Goal: Information Seeking & Learning: Learn about a topic

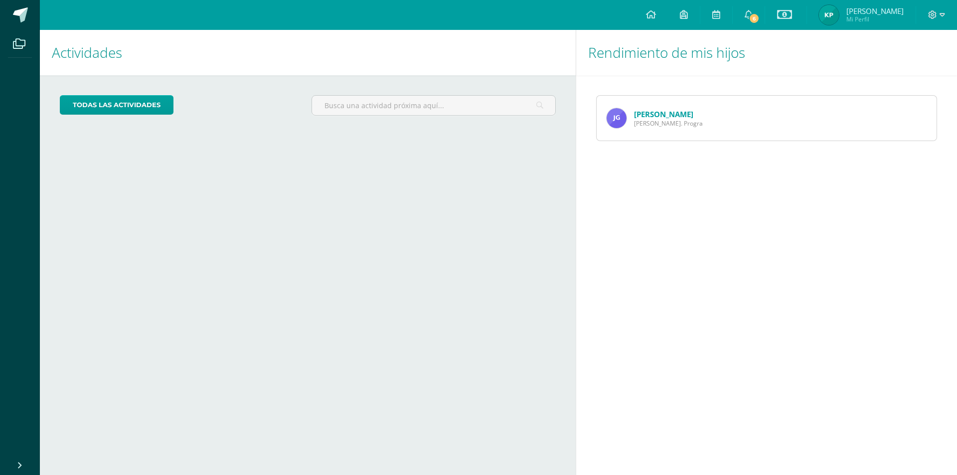
click at [642, 121] on span "Quinto Bach. Progra" at bounding box center [668, 123] width 69 height 8
click at [651, 107] on div "Juan Grijalva Quinto Bach. Progra" at bounding box center [654, 118] width 116 height 45
click at [646, 15] on icon at bounding box center [651, 14] width 10 height 9
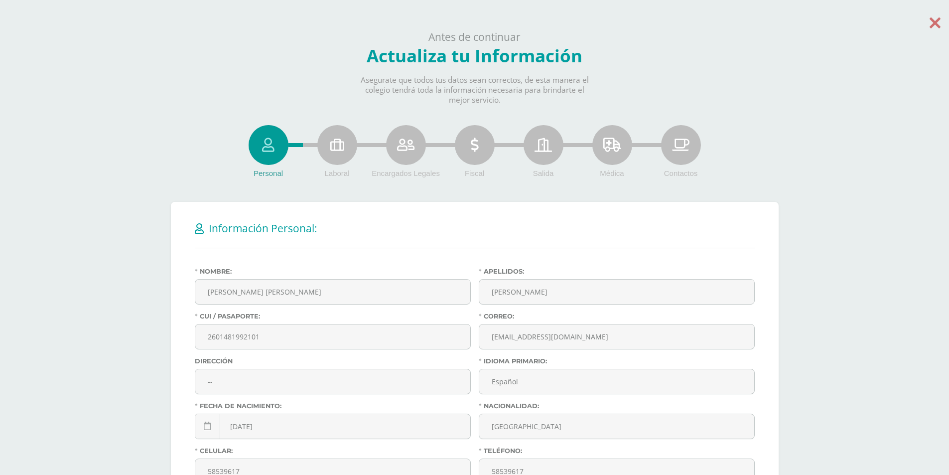
click at [933, 18] on icon at bounding box center [935, 22] width 11 height 17
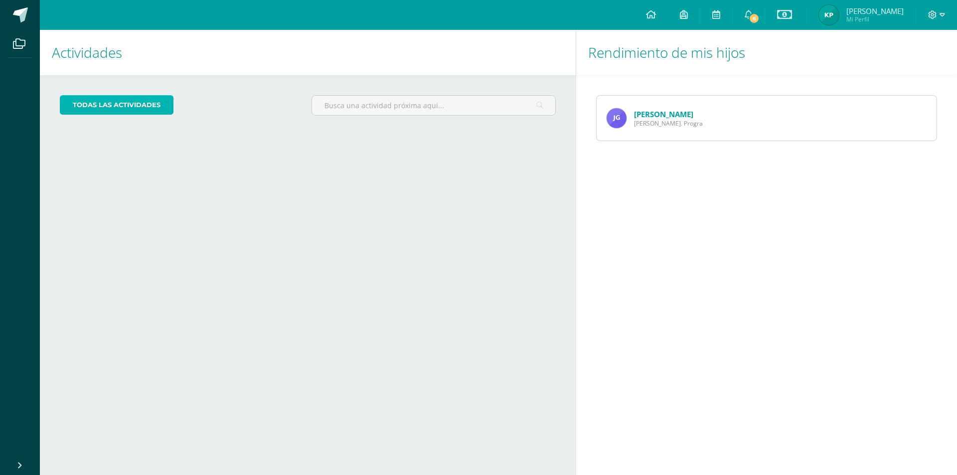
click at [117, 101] on link "todas las Actividades" at bounding box center [117, 104] width 114 height 19
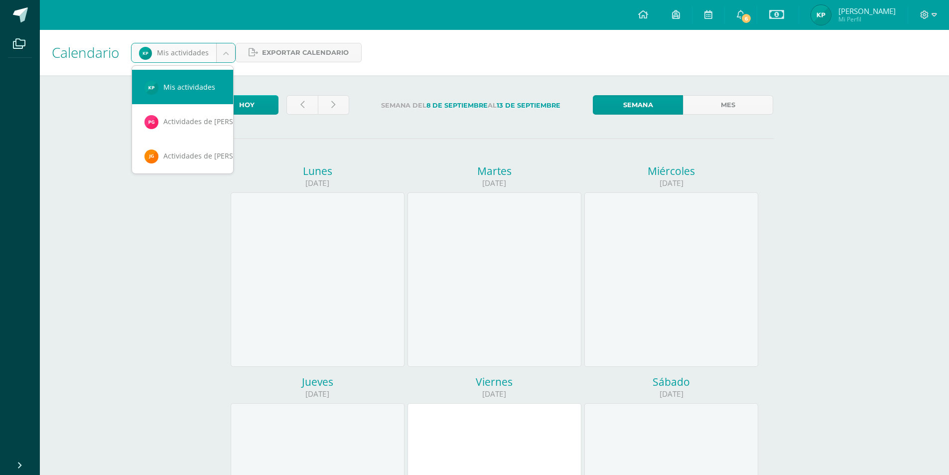
click at [213, 54] on body "Archivos Cerrar panel Configuración Cerrar sesión [PERSON_NAME] Mi Perfil Estad…" at bounding box center [474, 415] width 949 height 831
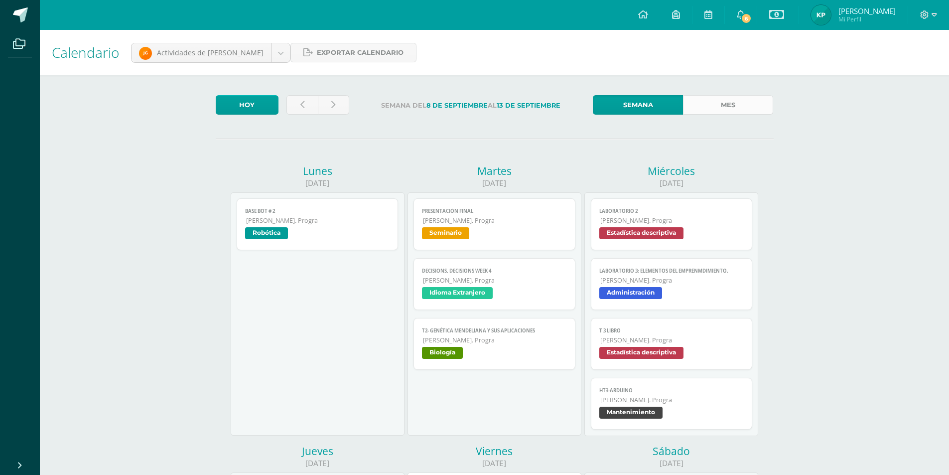
click at [741, 99] on link "Mes" at bounding box center [728, 104] width 90 height 19
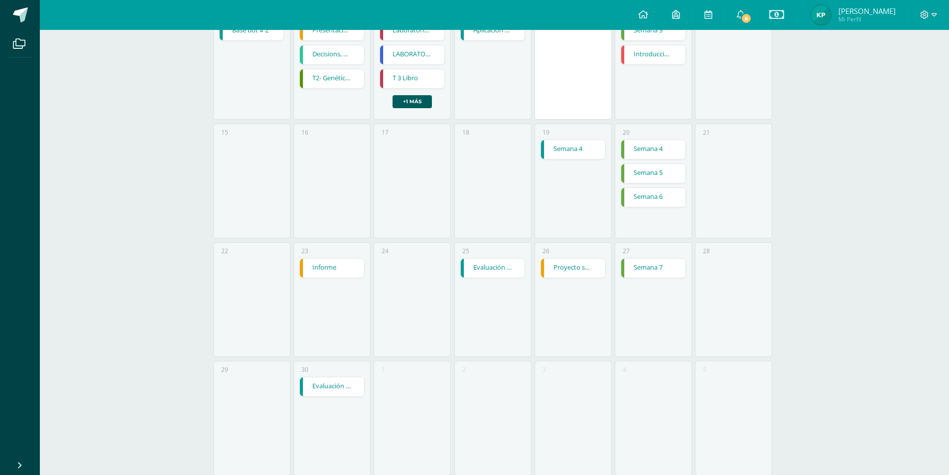
drag, startPoint x: 470, startPoint y: 121, endPoint x: 457, endPoint y: 95, distance: 29.0
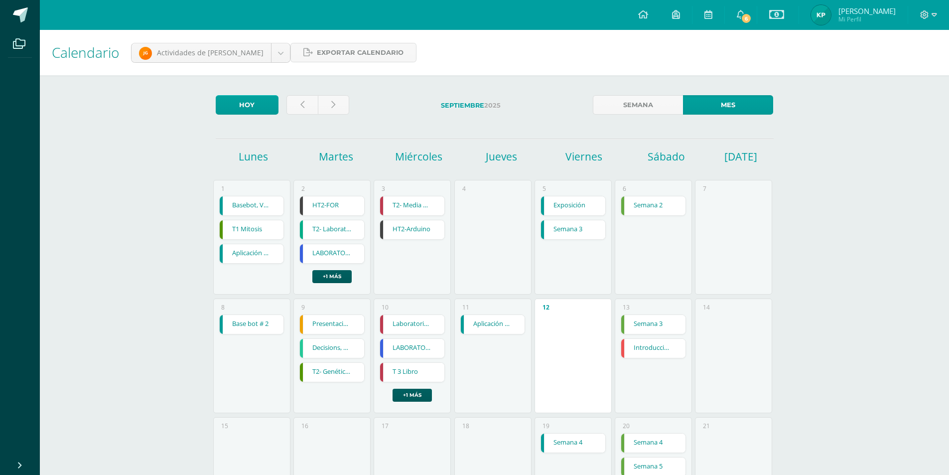
drag, startPoint x: 566, startPoint y: 41, endPoint x: 589, endPoint y: 104, distance: 66.5
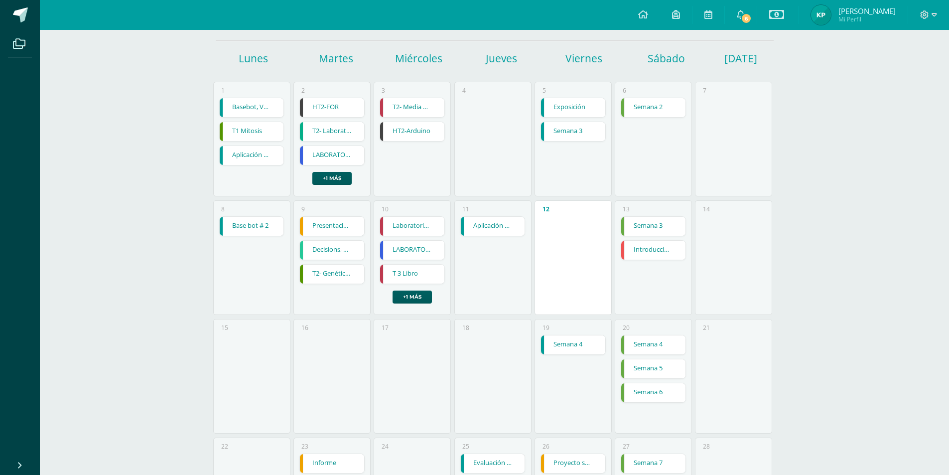
drag, startPoint x: 853, startPoint y: 268, endPoint x: 742, endPoint y: 278, distance: 111.6
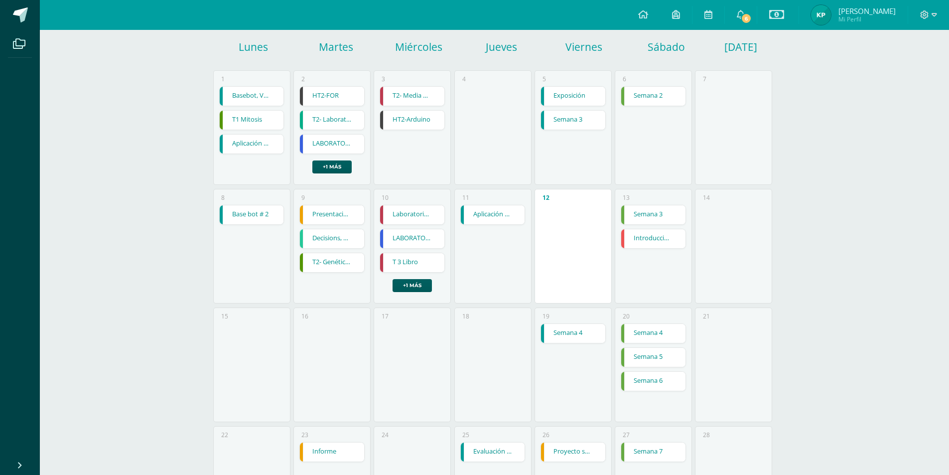
click at [646, 206] on link "Semana 3" at bounding box center [653, 214] width 64 height 19
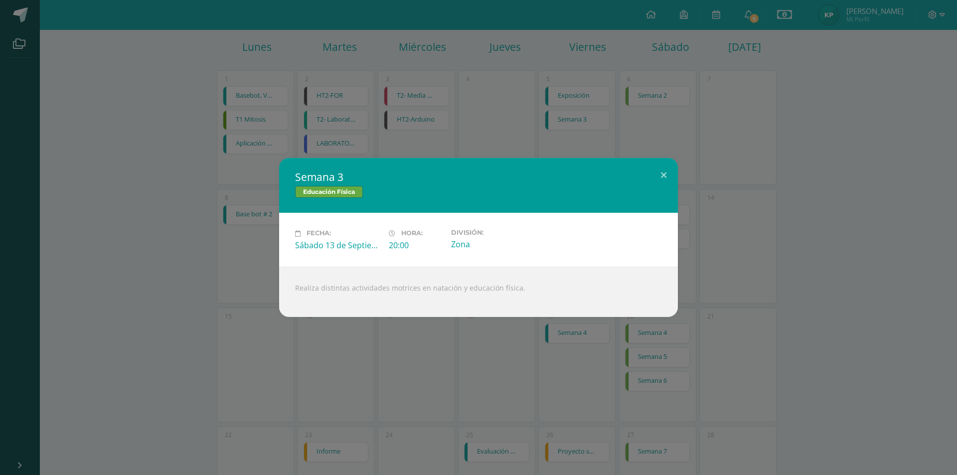
drag, startPoint x: 833, startPoint y: 191, endPoint x: 751, endPoint y: 220, distance: 86.5
click at [834, 189] on div "Semana 3 Educación Física Fecha: [DATE] Hora: 20:00 División: Zona Realiza dist…" at bounding box center [478, 237] width 949 height 158
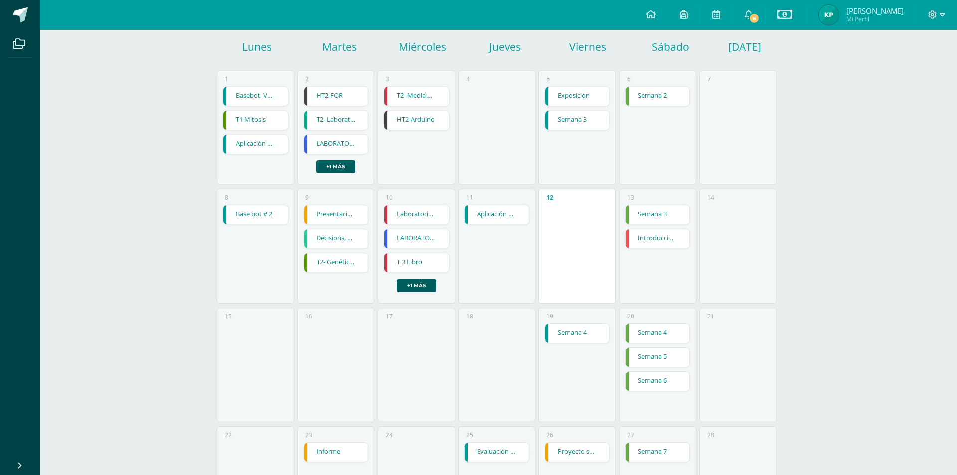
click at [639, 252] on div "Fecha: [DATE] Hora: 20:00 División: Zona" at bounding box center [478, 239] width 359 height 48
click at [646, 242] on link "Introducción a los limites (khan)" at bounding box center [653, 238] width 64 height 19
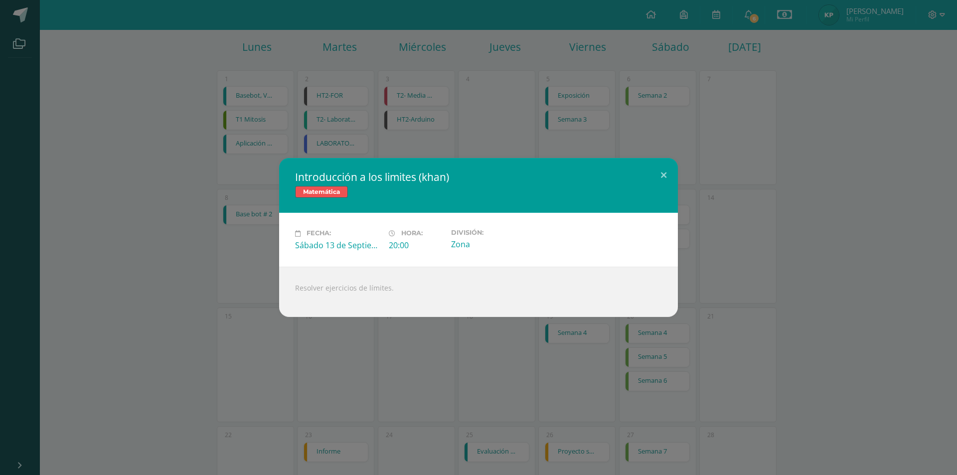
click at [861, 207] on div "Introducción a los limites (khan) Matemática Fecha: Sábado 13 de Septiembre Hor…" at bounding box center [478, 237] width 949 height 158
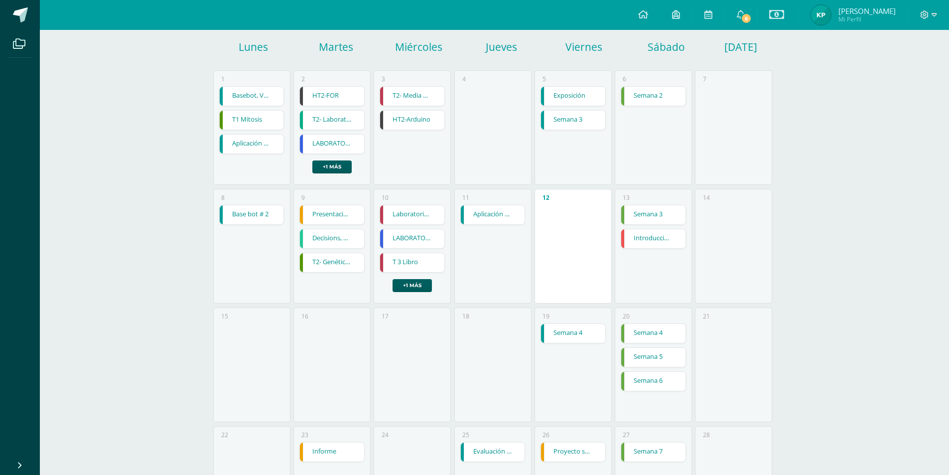
click at [657, 239] on link "Introducción a los limites (khan)" at bounding box center [653, 238] width 64 height 19
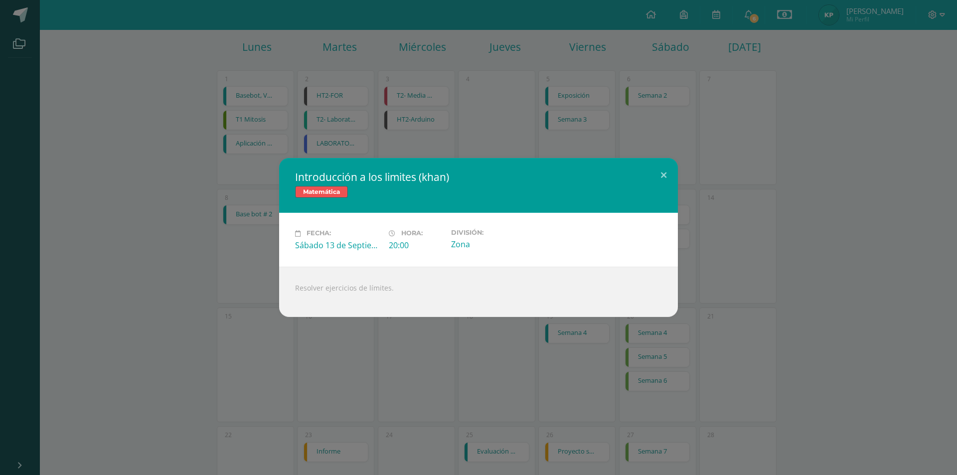
click at [766, 227] on div "Introducción a los limites (khan) Matemática Fecha: Sábado 13 de Septiembre Hor…" at bounding box center [478, 237] width 949 height 158
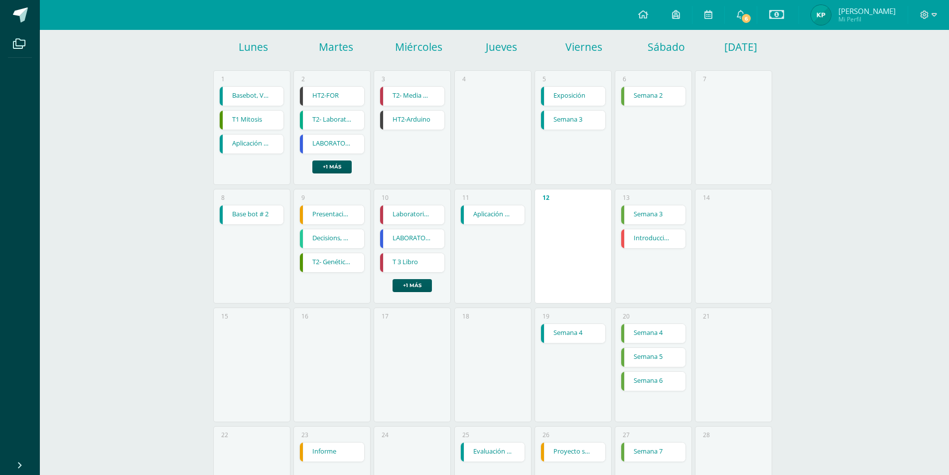
click at [578, 332] on link "Semana 4" at bounding box center [573, 333] width 64 height 19
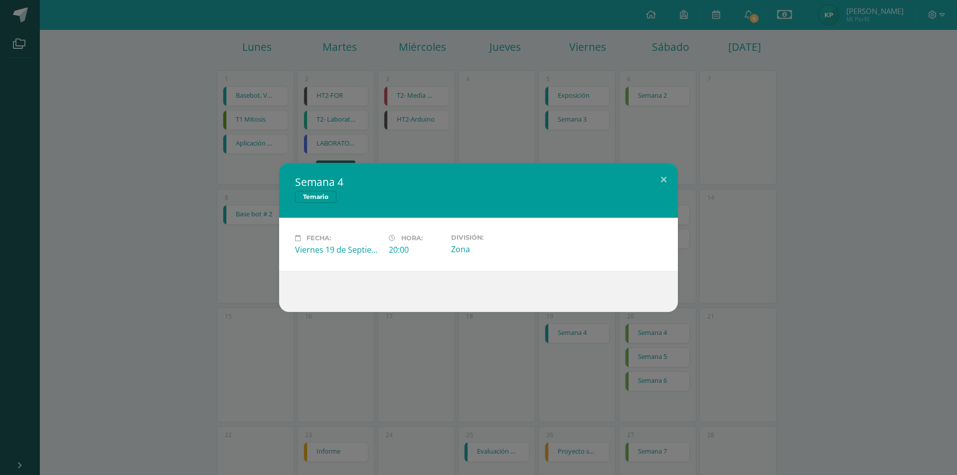
click at [785, 257] on div "Semana 4 Temario Fecha: Viernes 19 de Septiembre Hora: 20:00 División: Zona" at bounding box center [478, 237] width 949 height 149
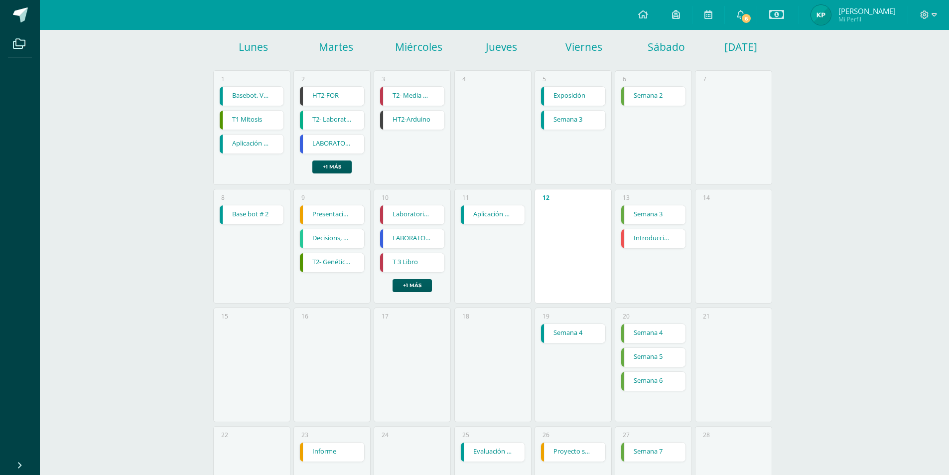
click at [800, 319] on div "Calendario Actividades de Juan Grijalva Mis actividades Actividades de Juan Gri…" at bounding box center [494, 301] width 909 height 763
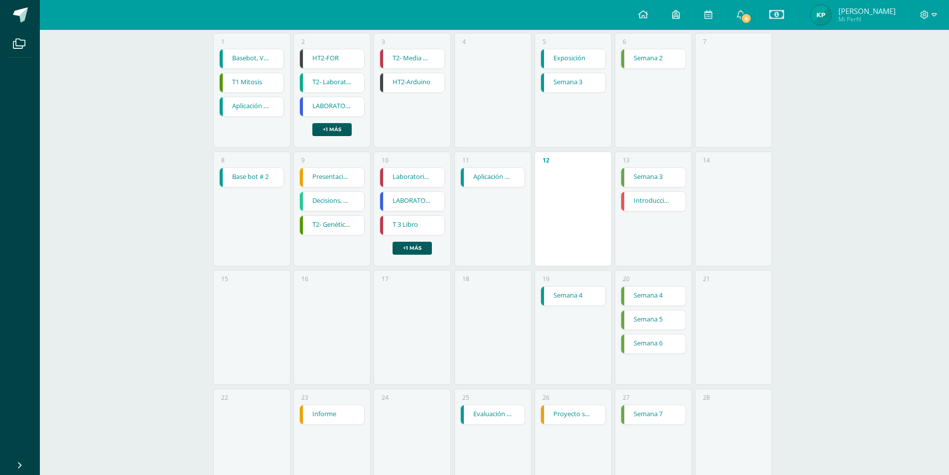
drag, startPoint x: 820, startPoint y: 314, endPoint x: 768, endPoint y: 357, distance: 66.9
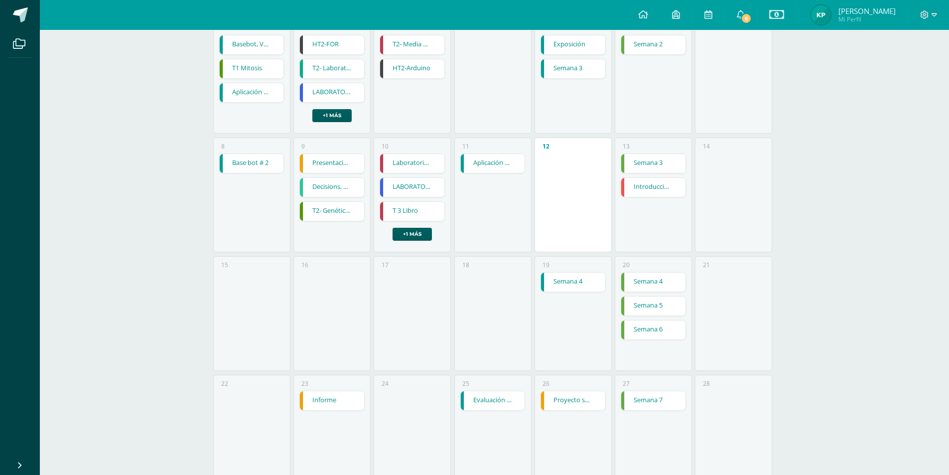
click at [813, 245] on div "Calendario Actividades de Juan Grijalva Mis actividades Actividades de Juan Gri…" at bounding box center [494, 250] width 909 height 763
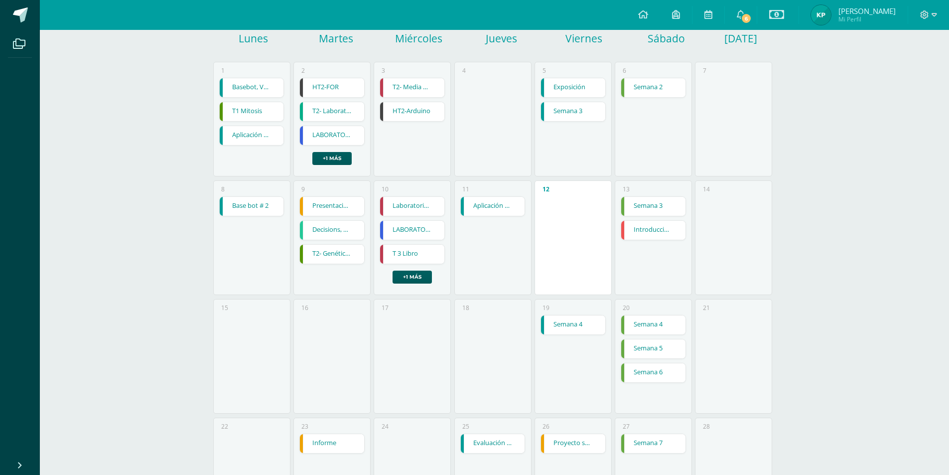
drag, startPoint x: 769, startPoint y: 259, endPoint x: 777, endPoint y: 208, distance: 51.9
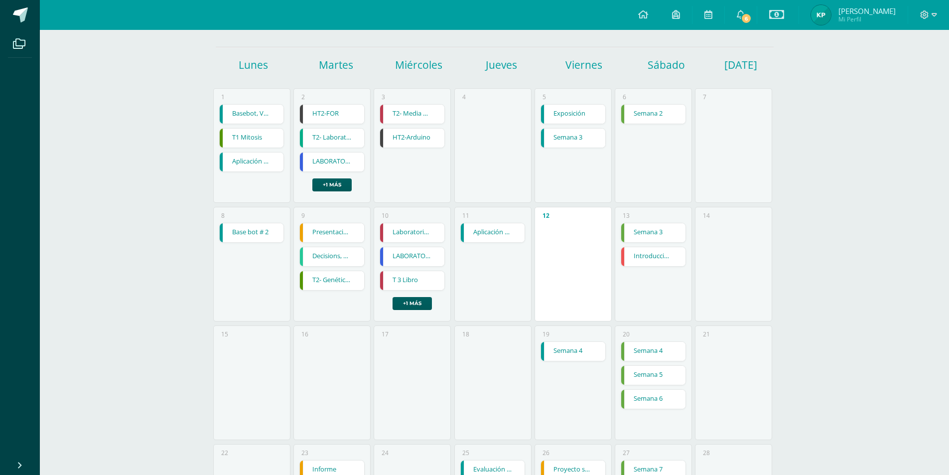
click at [640, 259] on link "Introducción a los limites (khan)" at bounding box center [653, 256] width 64 height 19
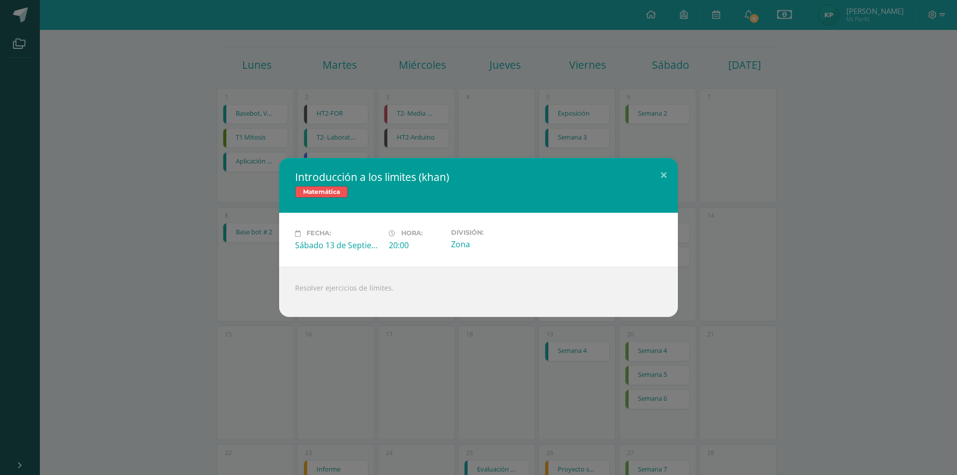
drag, startPoint x: 293, startPoint y: 176, endPoint x: 437, endPoint y: 224, distance: 151.6
click at [437, 224] on div "Introducción a los limites (khan) Matemática Fecha: Sábado 13 de Septiembre Hor…" at bounding box center [478, 237] width 399 height 158
drag, startPoint x: 430, startPoint y: 230, endPoint x: 424, endPoint y: 237, distance: 9.2
click at [426, 234] on div "Fecha: Sábado 13 de Septiembre Hora: 20:00 División: Zona" at bounding box center [478, 239] width 399 height 53
click at [694, 147] on div "Introducción a los limites (khan) Matemática Fecha: Sábado 13 de Septiembre Hor…" at bounding box center [478, 237] width 957 height 475
